Goal: Transaction & Acquisition: Purchase product/service

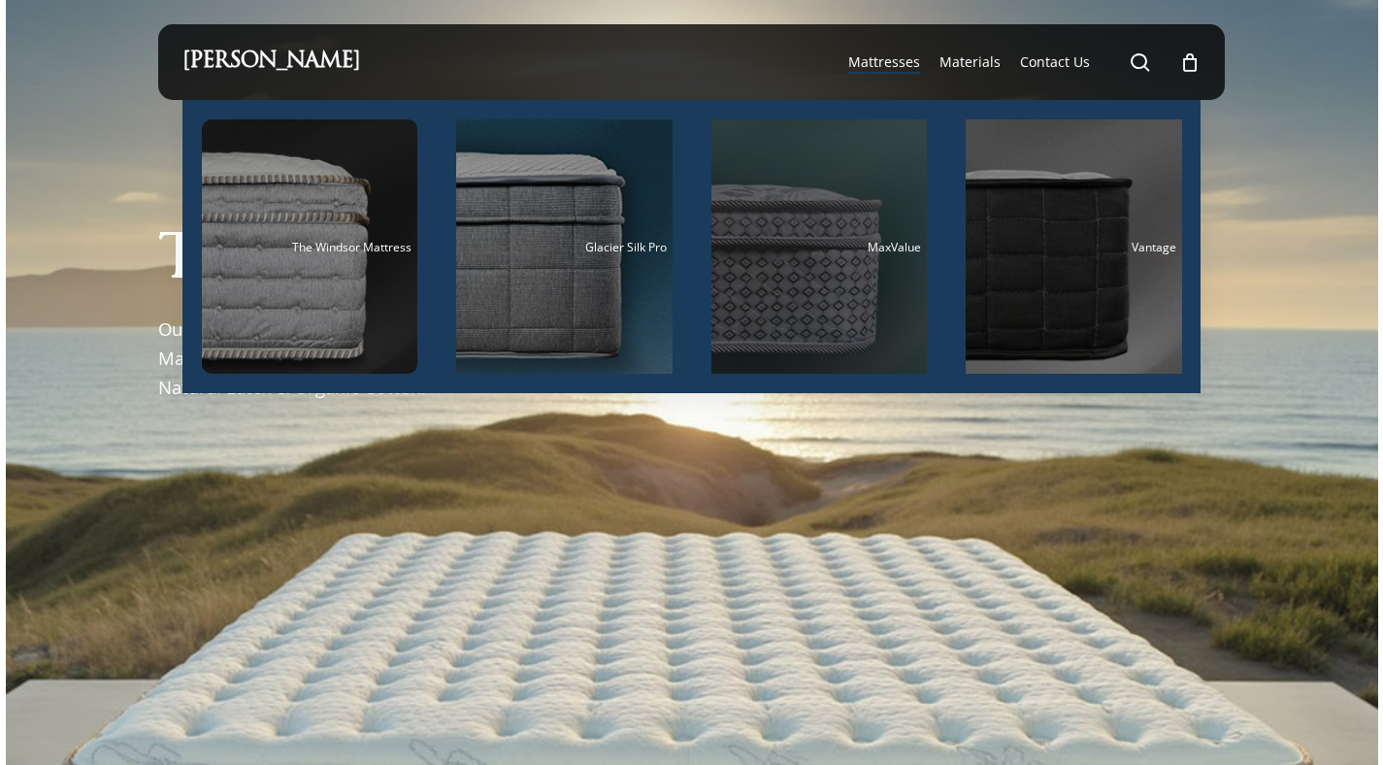
click at [764, 287] on div "Main Menu" at bounding box center [819, 246] width 216 height 254
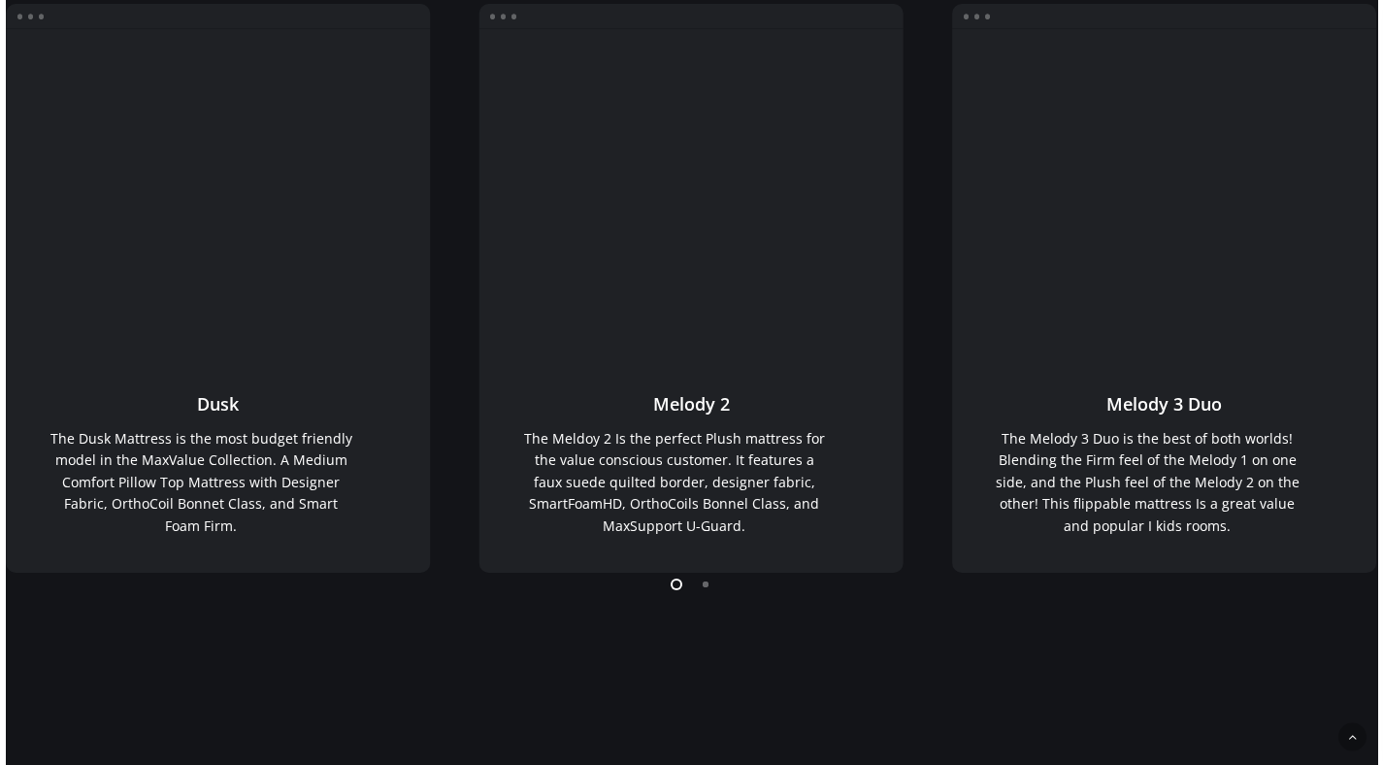
scroll to position [400, 0]
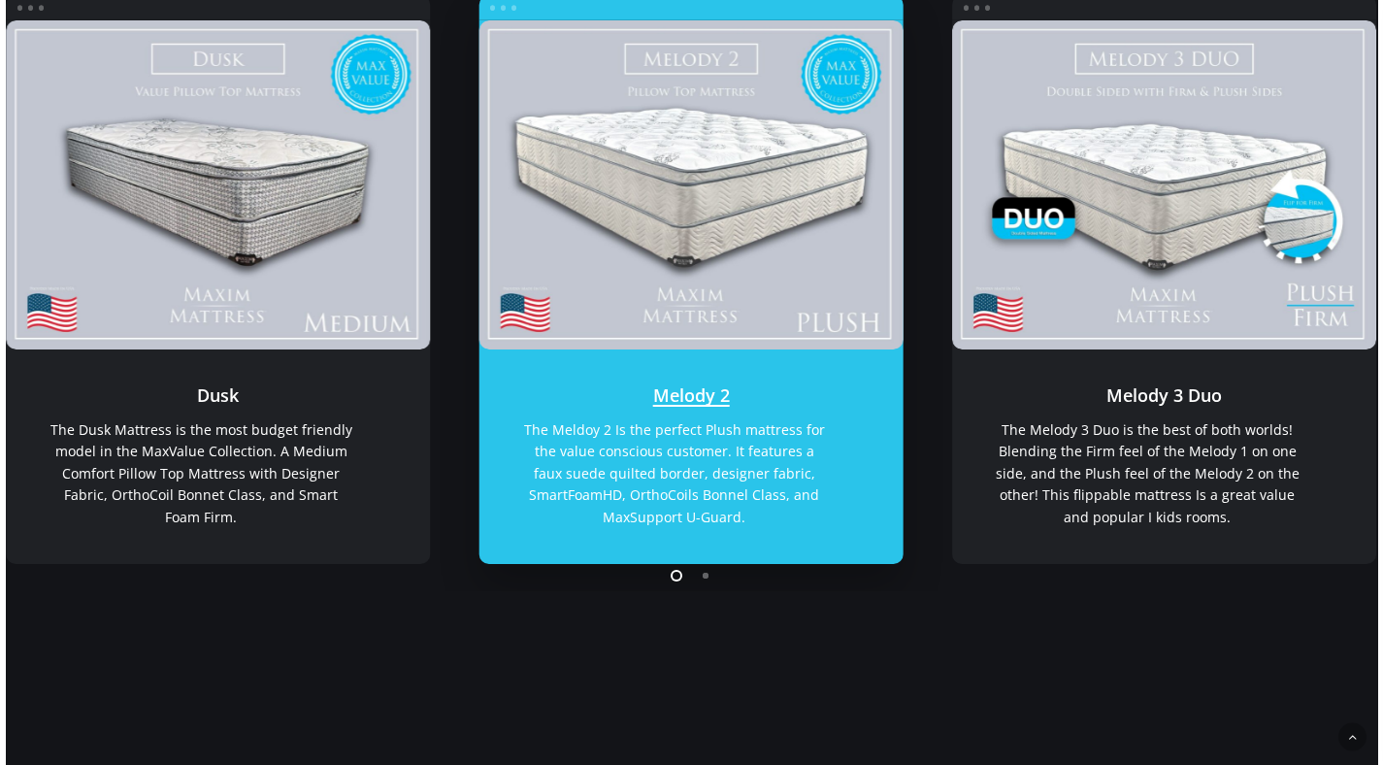
click at [768, 229] on link "Melody 2" at bounding box center [690, 185] width 425 height 330
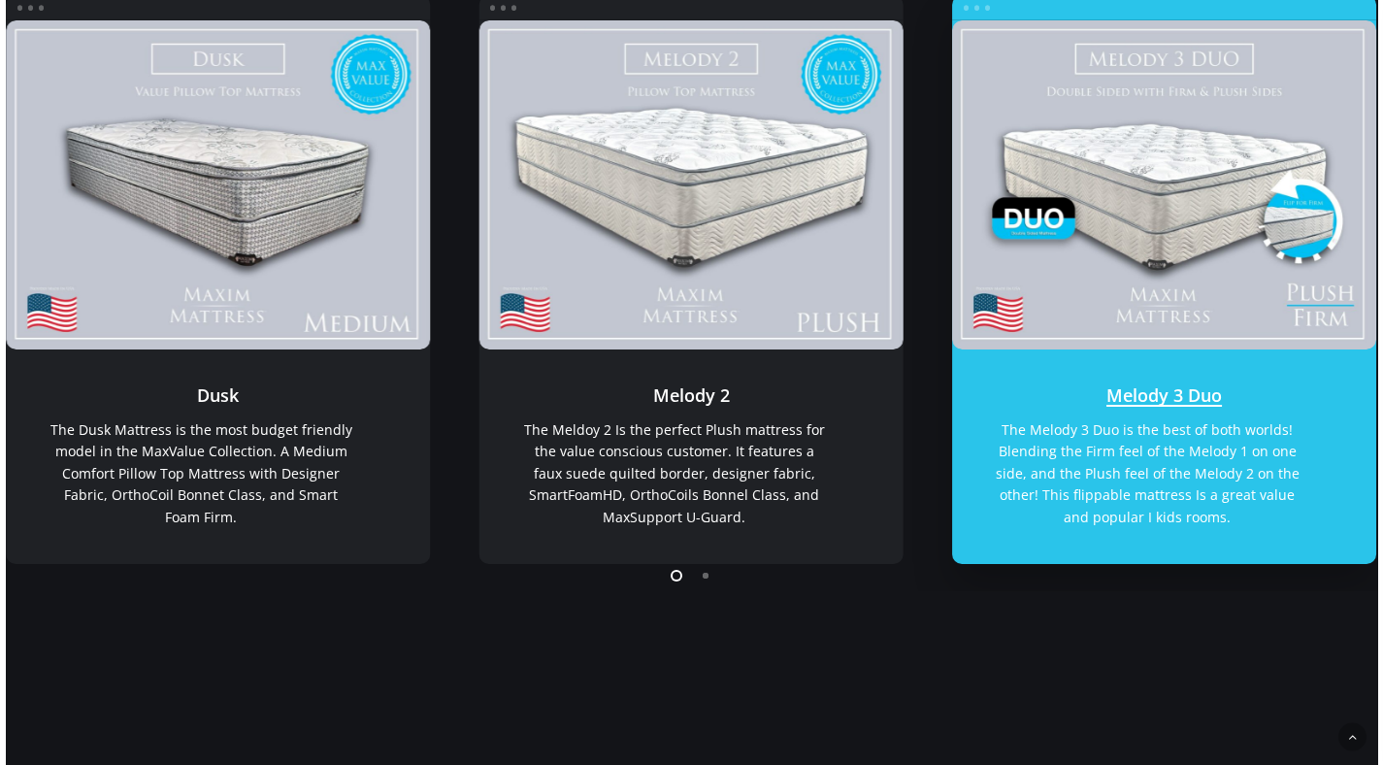
click at [1214, 517] on link "Melody 3 Duo" at bounding box center [1164, 456] width 425 height 214
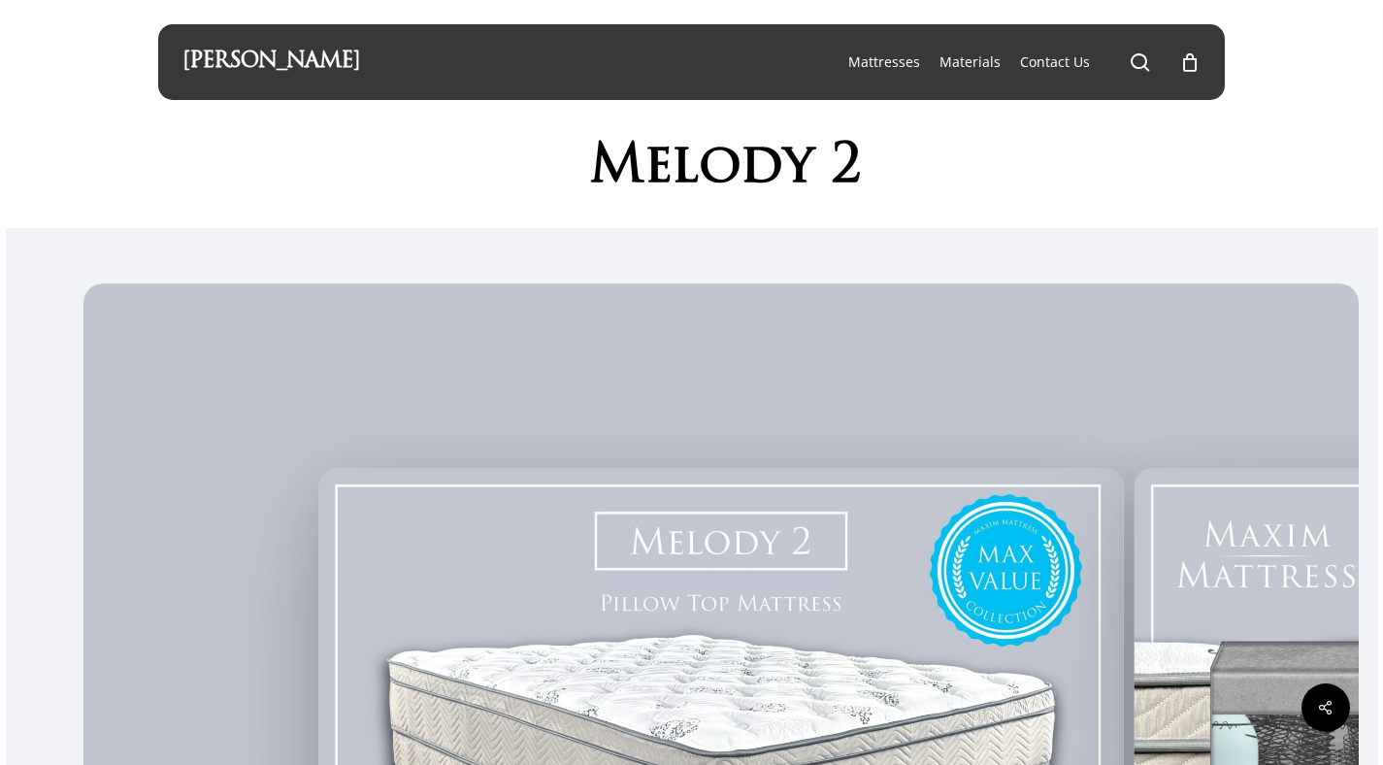
scroll to position [10, 0]
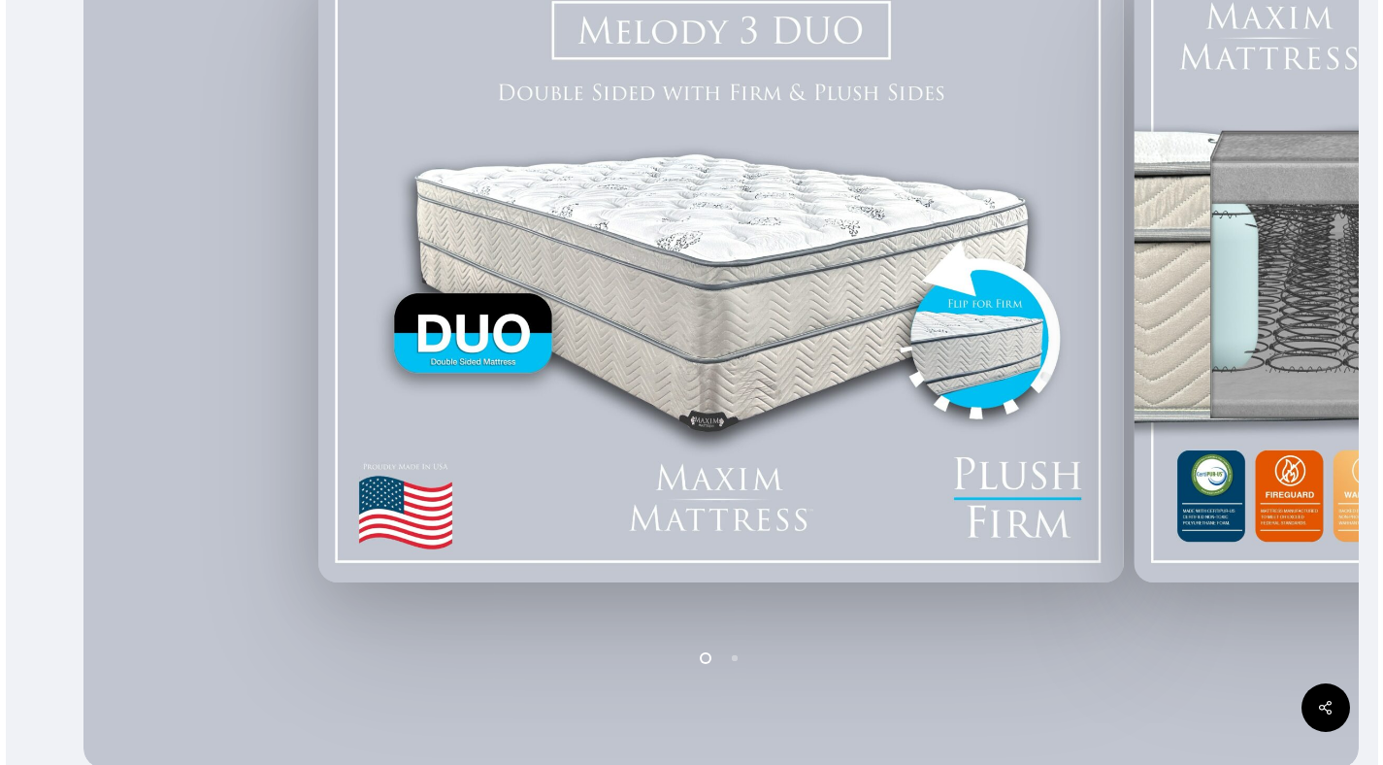
scroll to position [515, 0]
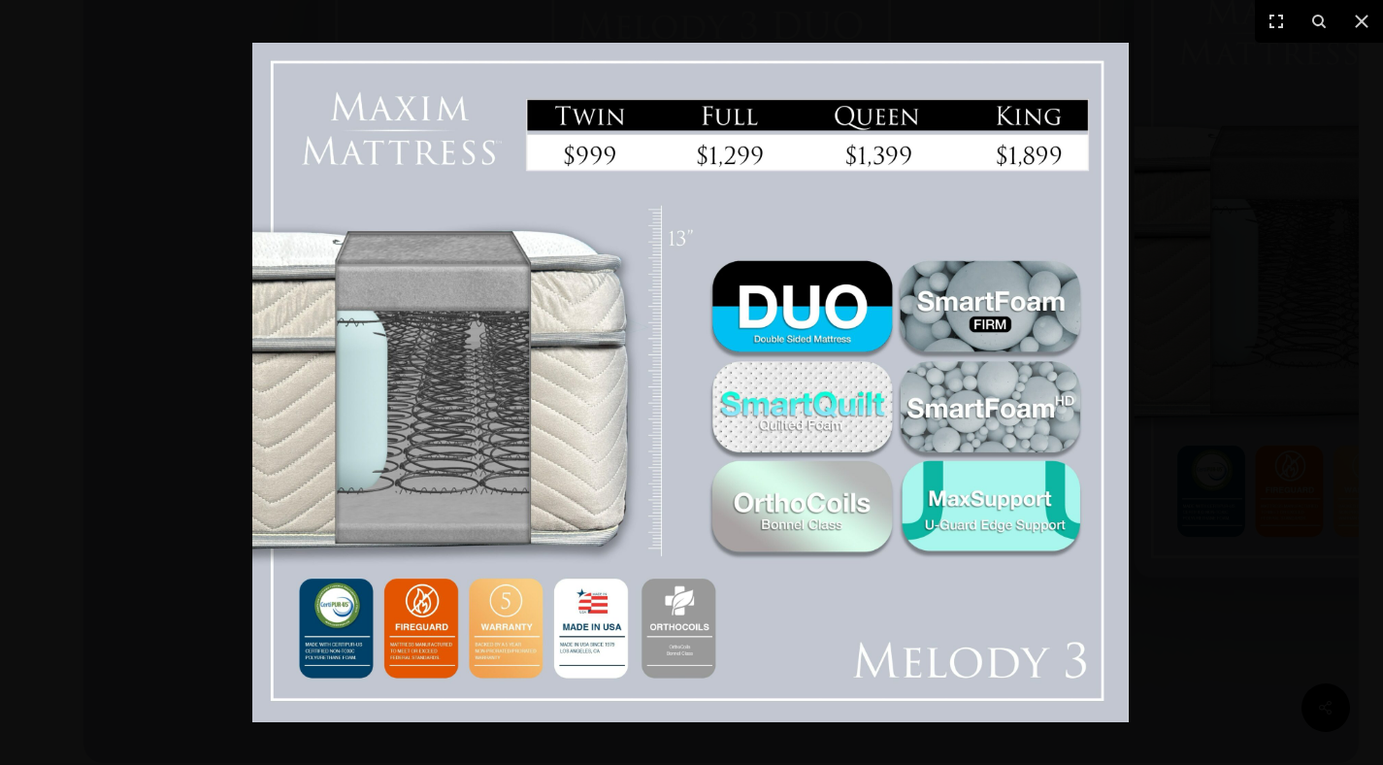
click at [1173, 262] on div at bounding box center [691, 382] width 1383 height 765
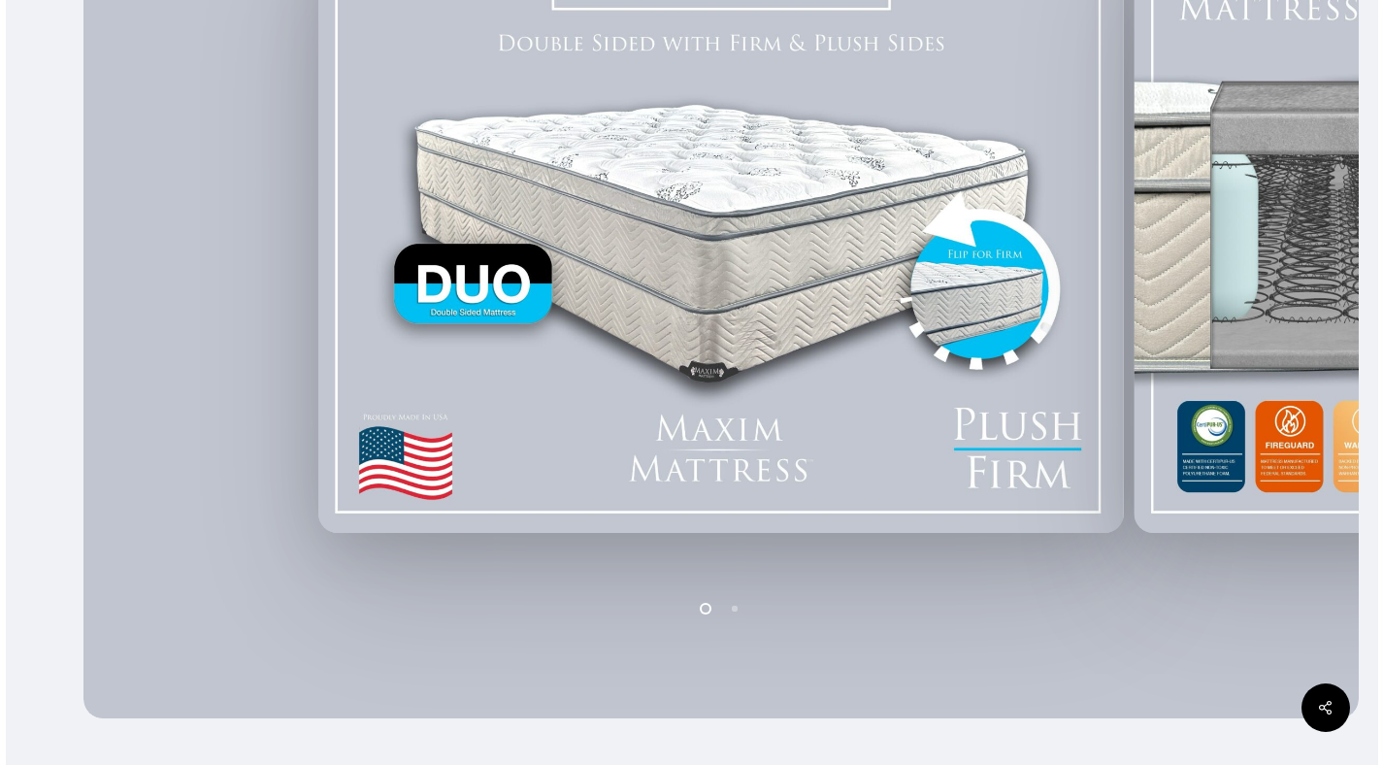
scroll to position [636, 0]
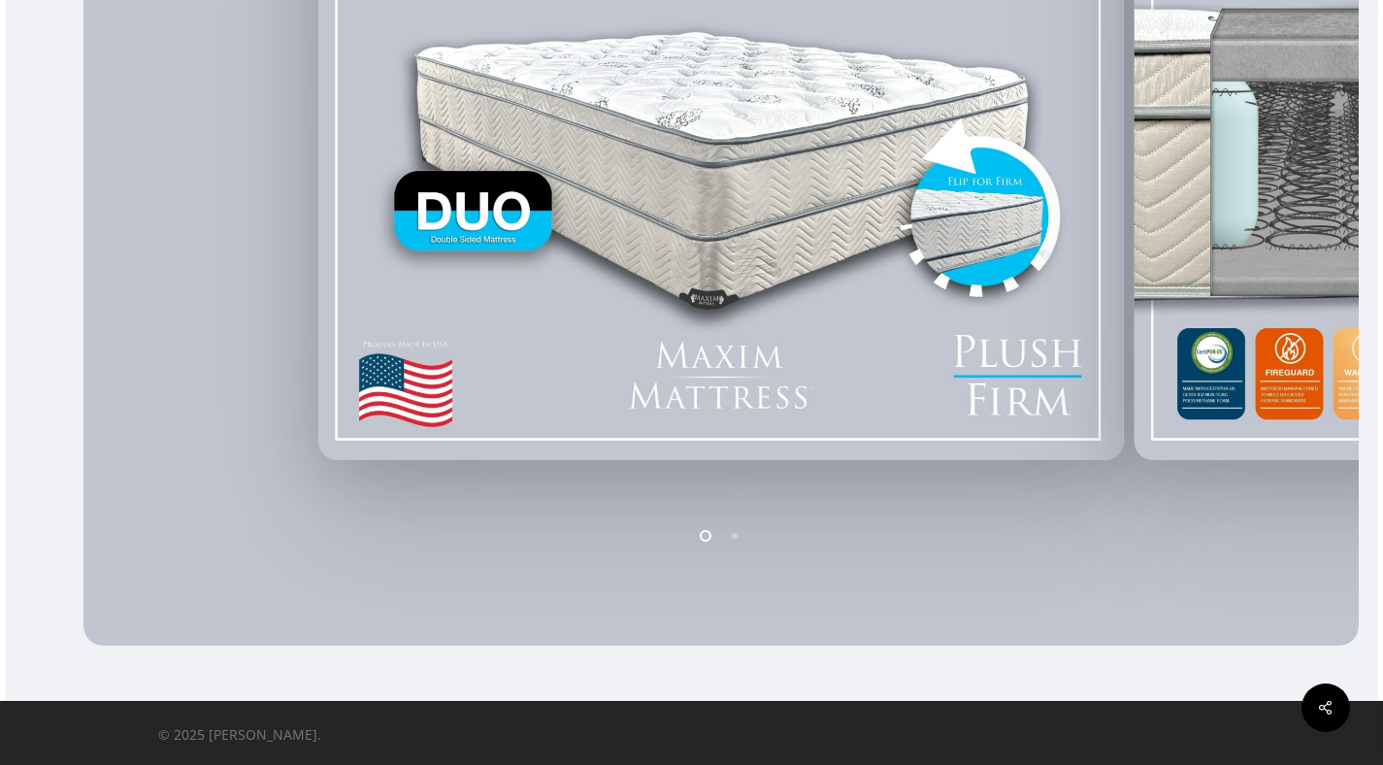
click at [913, 337] on img at bounding box center [721, 147] width 806 height 625
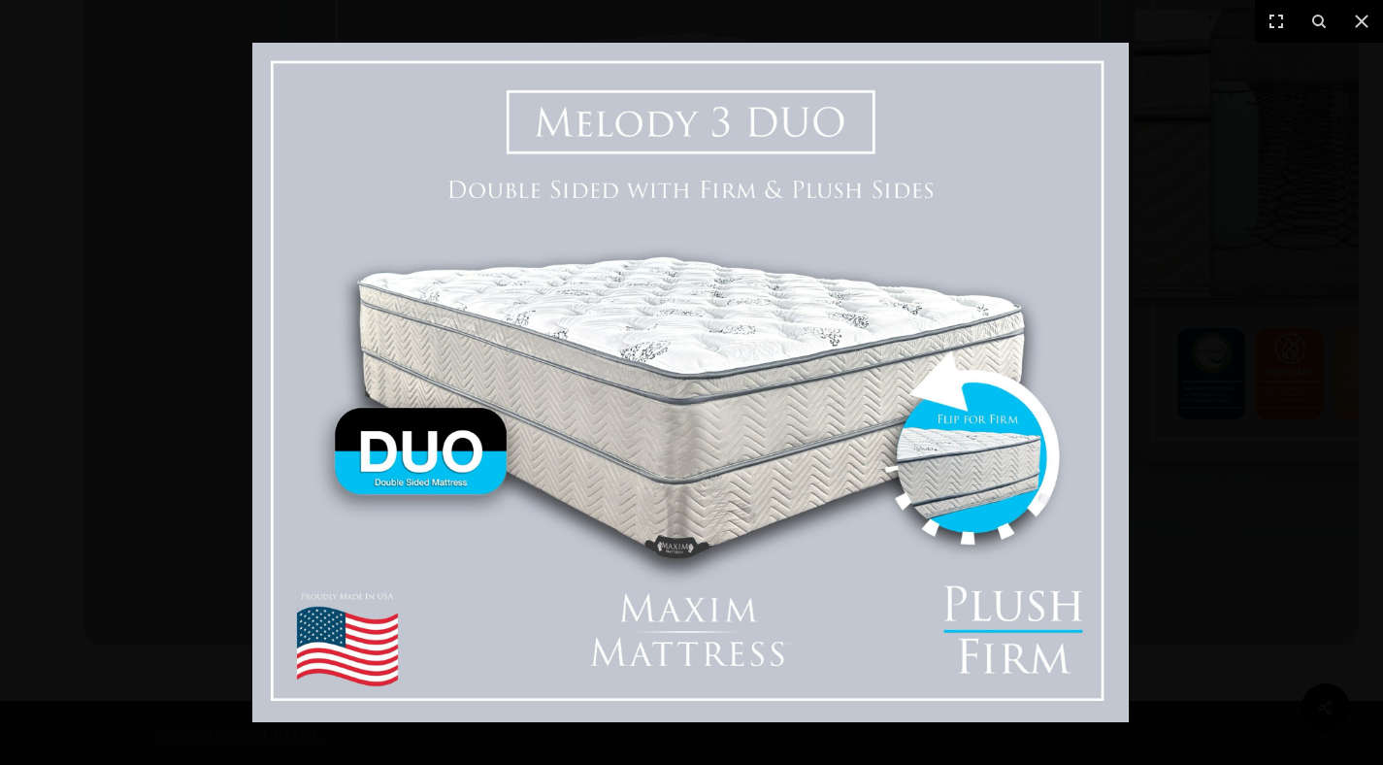
click at [1146, 408] on div at bounding box center [691, 382] width 1383 height 765
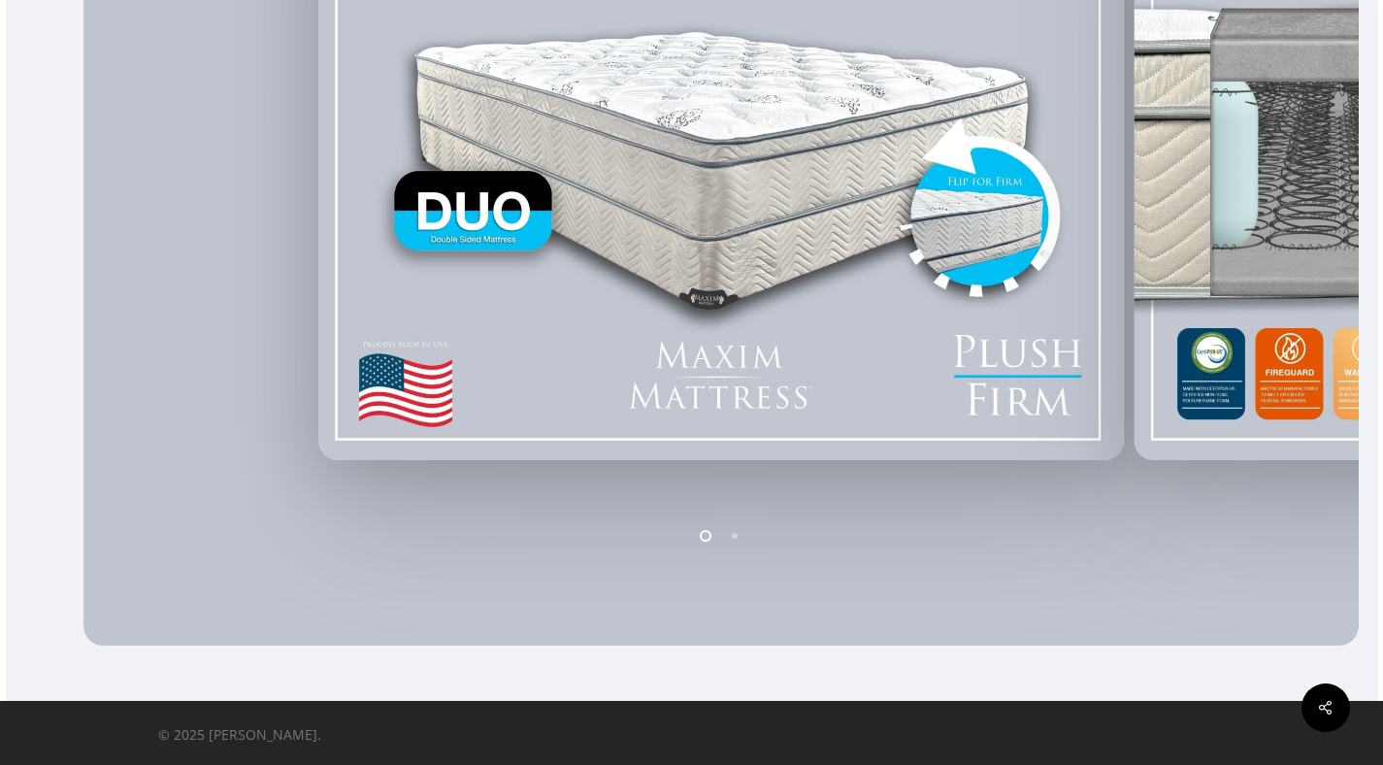
scroll to position [0, 0]
